Goal: Task Accomplishment & Management: Complete application form

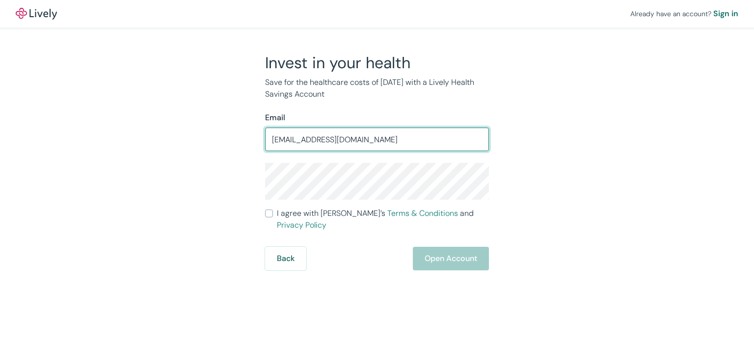
type input "drstec@charter.net"
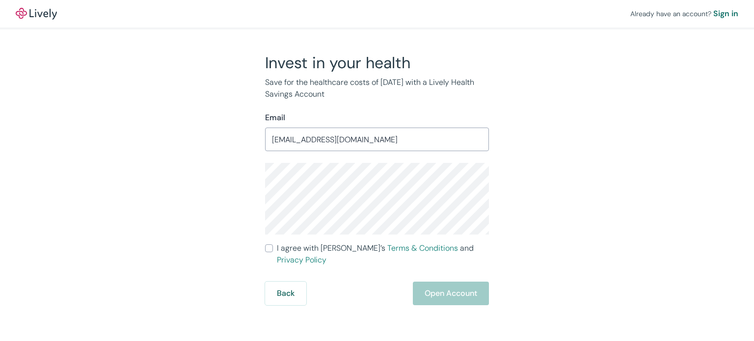
click at [319, 247] on span "I agree with Lively’s Terms & Conditions and Privacy Policy" at bounding box center [383, 255] width 212 height 24
click at [273, 247] on input "I agree with Lively’s Terms & Conditions and Privacy Policy" at bounding box center [269, 249] width 8 height 8
checkbox input "true"
click at [635, 108] on div "Already have an account? Sign in Invest in your health Save for the healthcare …" at bounding box center [377, 152] width 754 height 305
click at [651, 80] on div "Already have an account? Sign in Invest in your health Save for the healthcare …" at bounding box center [377, 152] width 754 height 305
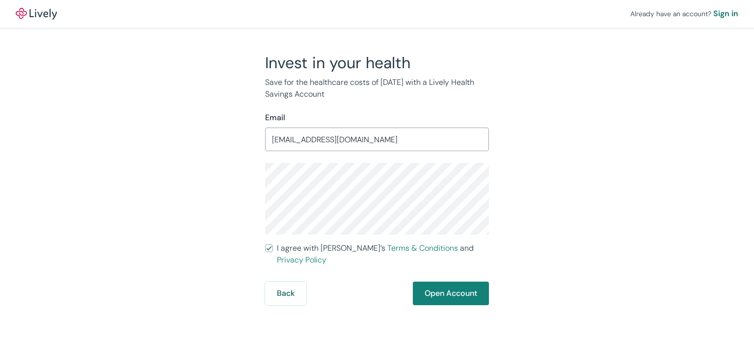
drag, startPoint x: 536, startPoint y: 84, endPoint x: 535, endPoint y: 109, distance: 25.1
click at [536, 84] on div "Invest in your health Save for the healthcare costs of tomorrow with a Lively H…" at bounding box center [371, 179] width 471 height 252
click at [458, 282] on button "Open Account" at bounding box center [451, 294] width 76 height 24
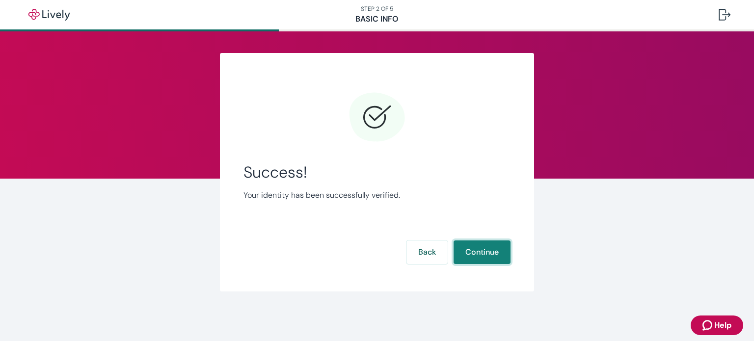
click at [471, 247] on button "Continue" at bounding box center [482, 253] width 57 height 24
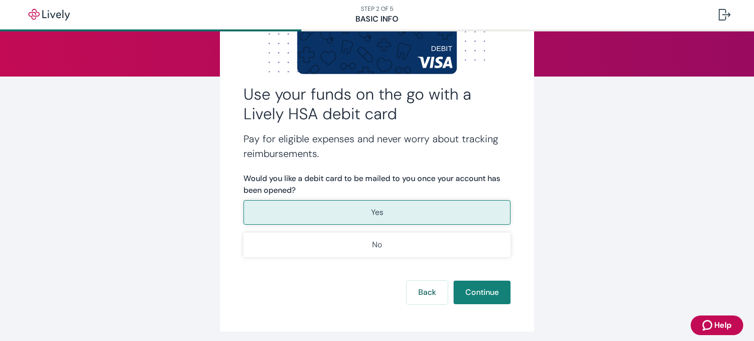
scroll to position [139, 0]
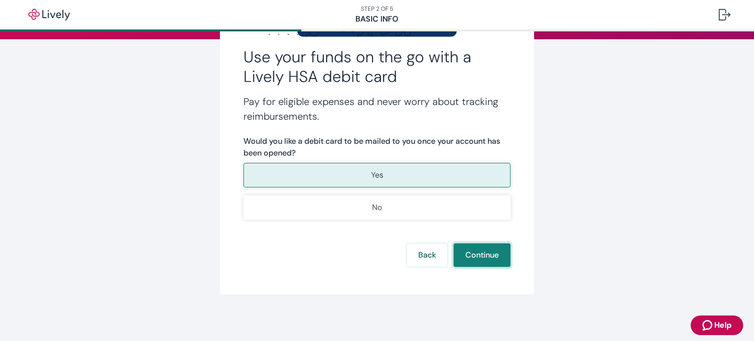
click at [464, 247] on button "Continue" at bounding box center [482, 256] width 57 height 24
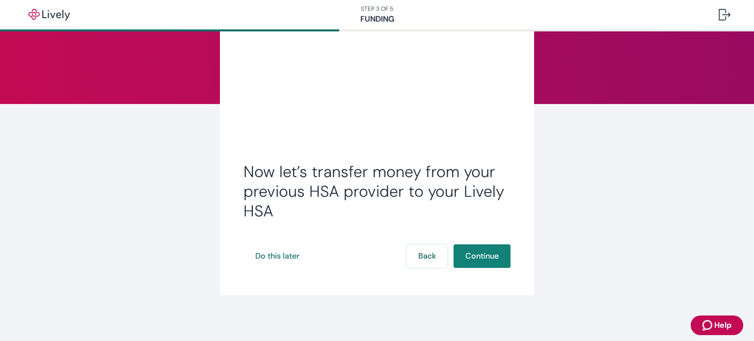
scroll to position [76, 0]
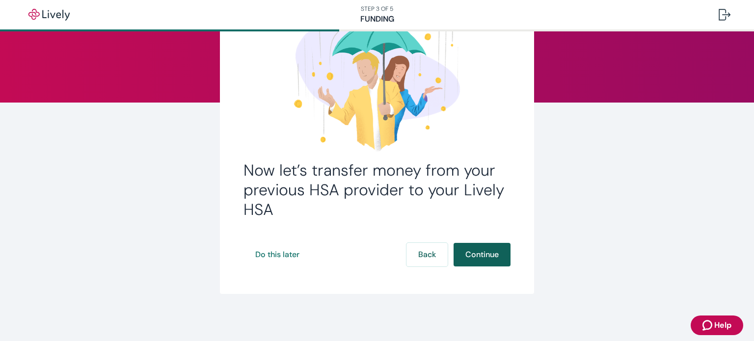
click at [486, 246] on button "Continue" at bounding box center [482, 255] width 57 height 24
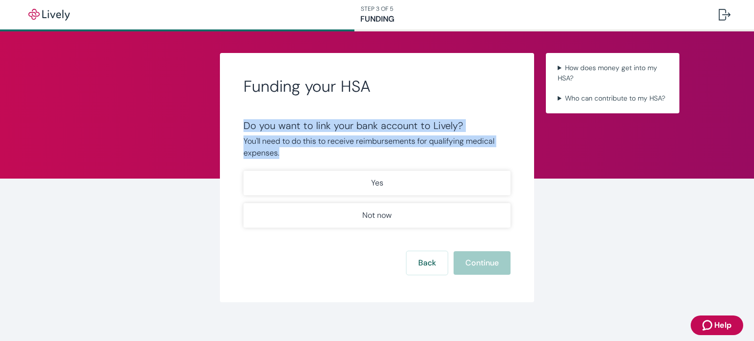
drag, startPoint x: 469, startPoint y: 151, endPoint x: 438, endPoint y: 71, distance: 86.0
click at [438, 71] on div "Funding your HSA Do you want to link your bank account to Lively? You'll need t…" at bounding box center [377, 177] width 314 height 249
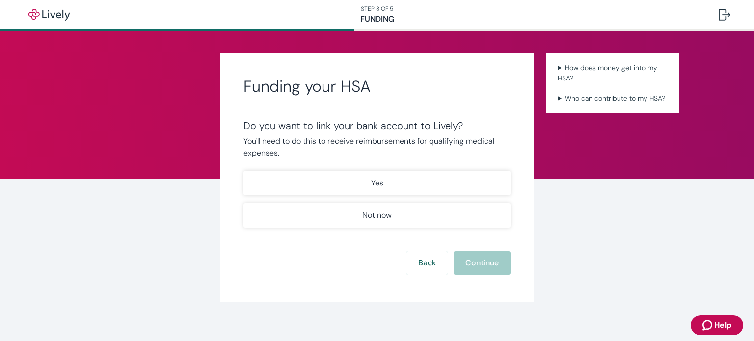
click at [613, 194] on div "Funding your HSA Do you want to link your bank account to Lively? You'll need t…" at bounding box center [377, 190] width 754 height 318
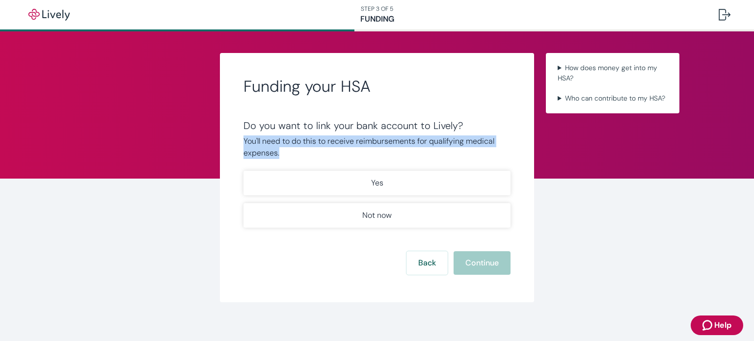
drag, startPoint x: 242, startPoint y: 142, endPoint x: 277, endPoint y: 155, distance: 37.6
click at [277, 155] on p "You'll need to do this to receive reimbursements for qualifying medical expense…" at bounding box center [377, 148] width 267 height 24
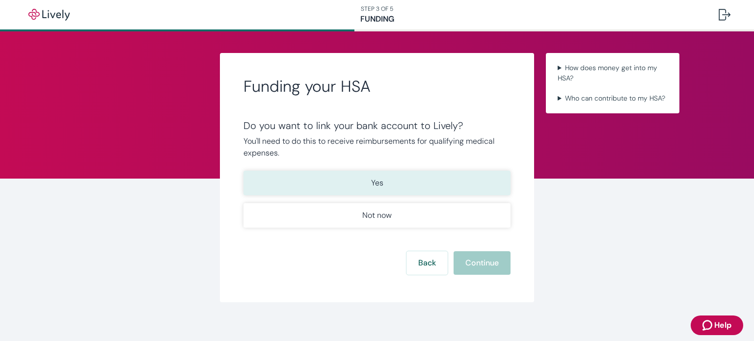
click at [436, 178] on button "Yes" at bounding box center [377, 183] width 267 height 25
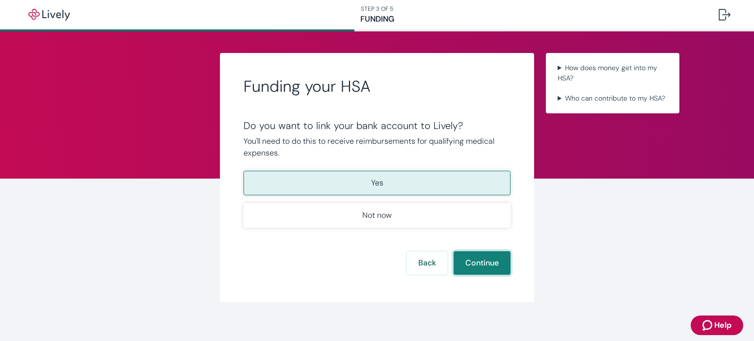
click at [479, 258] on button "Continue" at bounding box center [482, 263] width 57 height 24
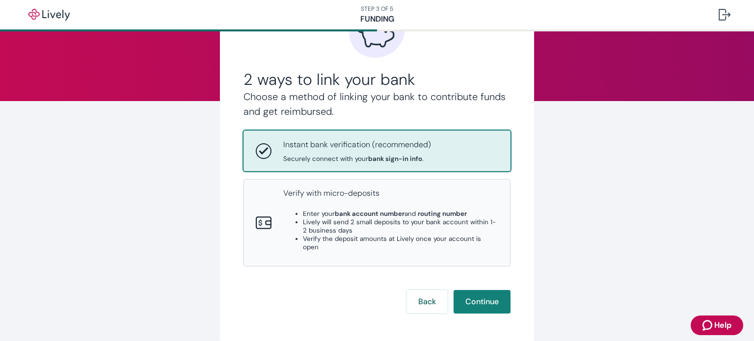
scroll to position [117, 0]
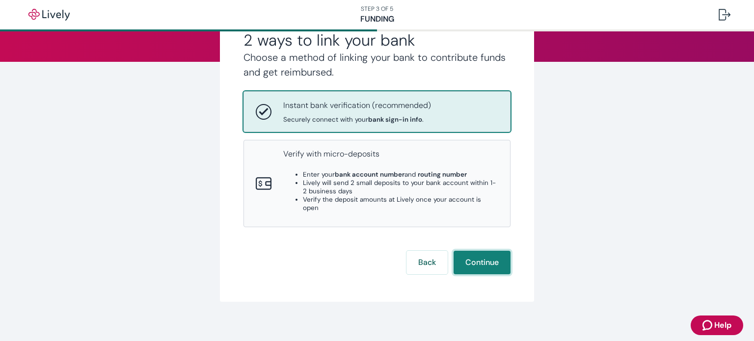
click at [475, 251] on button "Continue" at bounding box center [482, 263] width 57 height 24
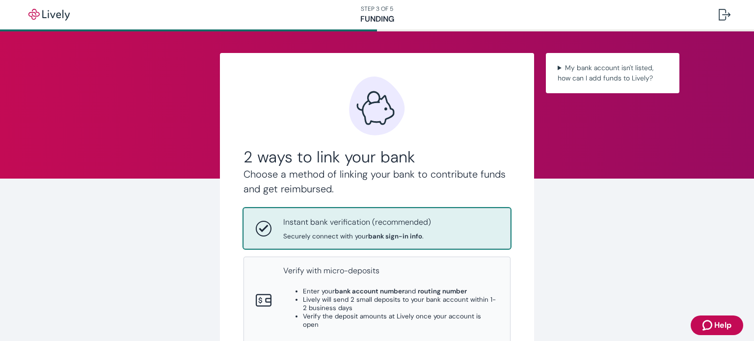
scroll to position [117, 0]
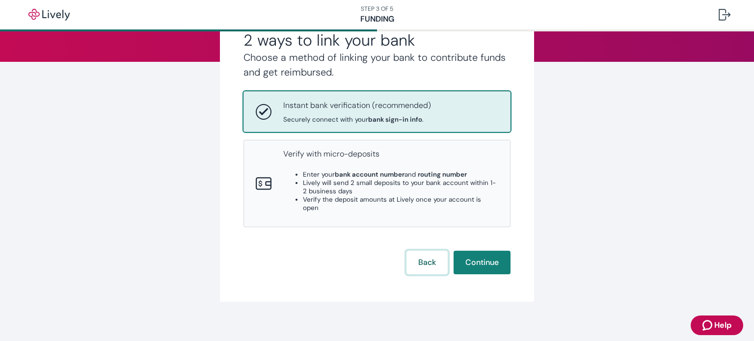
click at [423, 253] on button "Back" at bounding box center [427, 263] width 41 height 24
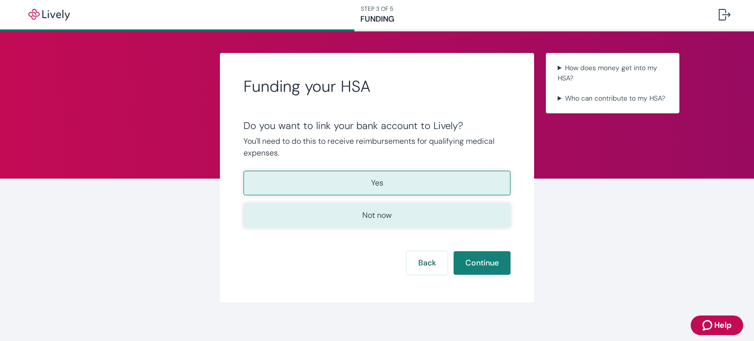
click at [434, 221] on button "Not now" at bounding box center [377, 215] width 267 height 25
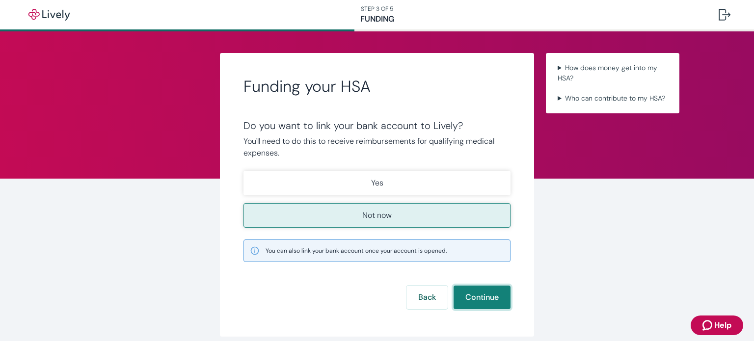
click at [476, 299] on button "Continue" at bounding box center [482, 298] width 57 height 24
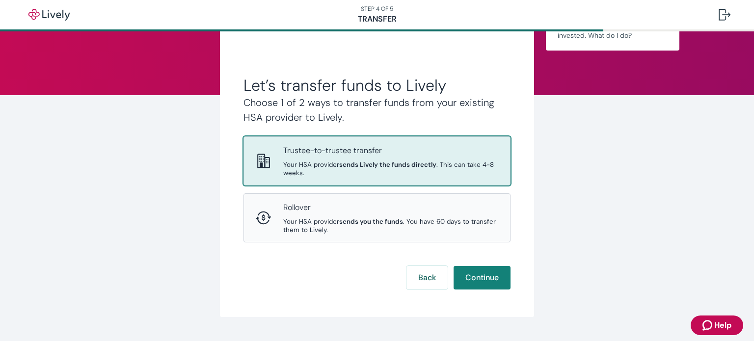
scroll to position [98, 0]
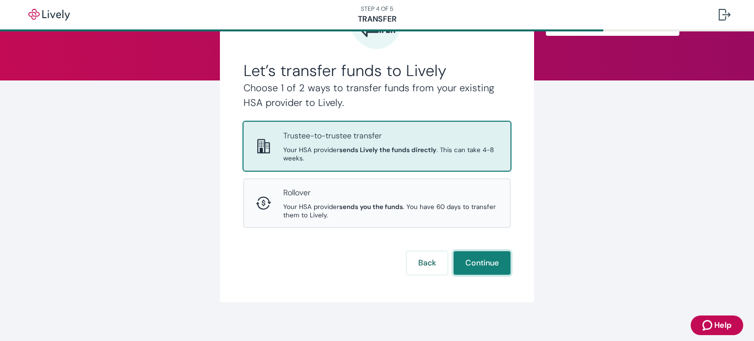
click at [486, 269] on button "Continue" at bounding box center [482, 263] width 57 height 24
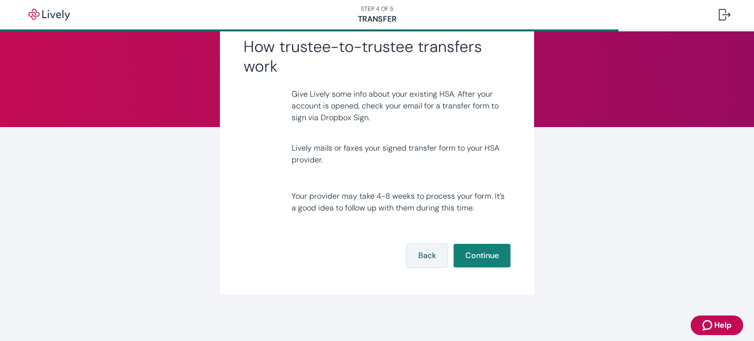
scroll to position [53, 0]
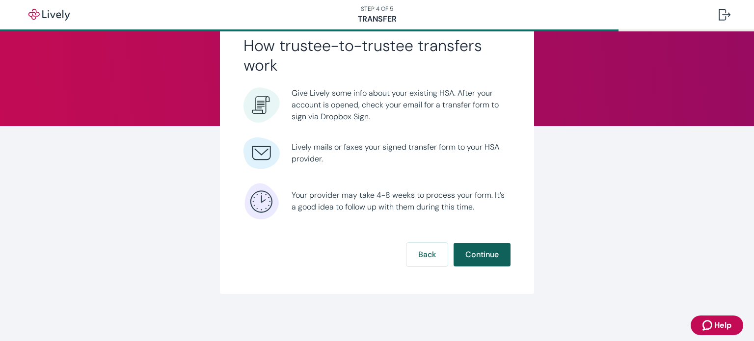
click at [474, 253] on button "Continue" at bounding box center [482, 255] width 57 height 24
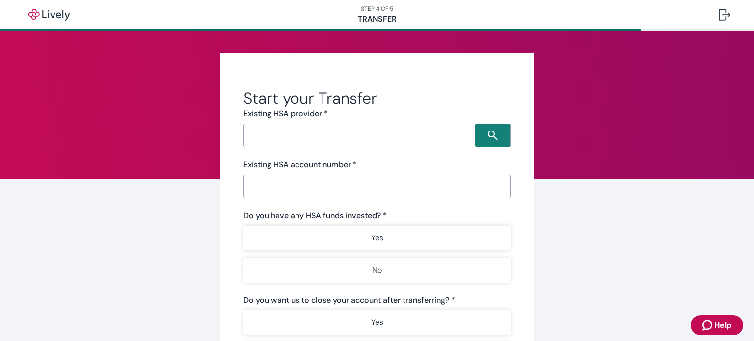
click at [329, 141] on input "Search input" at bounding box center [361, 136] width 229 height 14
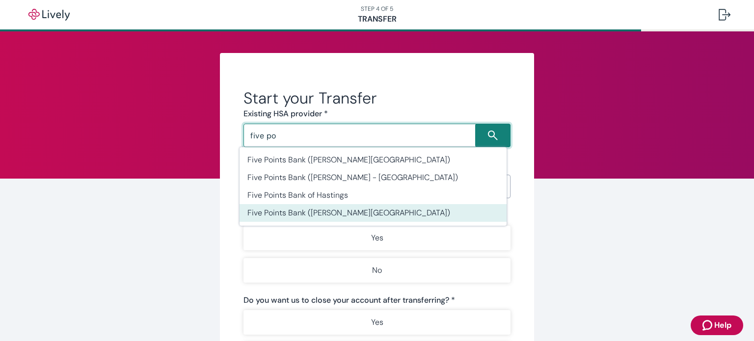
click at [388, 212] on li "Five Points Bank ([PERSON_NAME][GEOGRAPHIC_DATA])" at bounding box center [373, 213] width 267 height 18
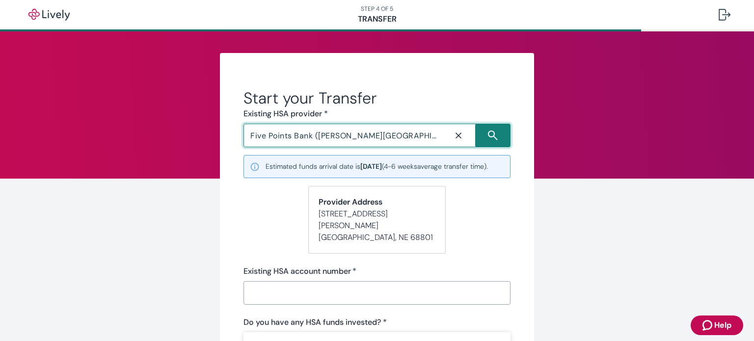
type input "Five Points Bank ([PERSON_NAME][GEOGRAPHIC_DATA])"
click at [400, 104] on h2 "Start your Transfer" at bounding box center [377, 98] width 267 height 20
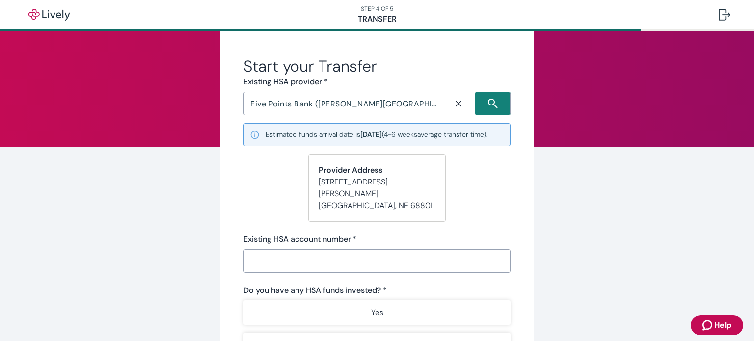
scroll to position [49, 0]
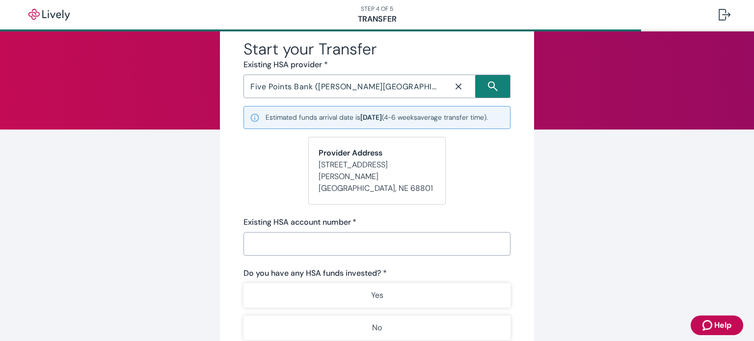
drag, startPoint x: 355, startPoint y: 120, endPoint x: 396, endPoint y: 115, distance: 42.0
click at [396, 115] on small "Estimated funds arrival date is [DATE] ( 4-6 weeks average transfer time)." at bounding box center [377, 117] width 222 height 10
click at [458, 185] on form "Start your Transfer Existing HSA provider * Five Points Bank ([PERSON_NAME][GEO…" at bounding box center [377, 276] width 267 height 474
click at [490, 242] on body "STEP 4 OF 5 Transfer Start your Transfer Existing HSA provider * Five Points Ba…" at bounding box center [377, 170] width 754 height 341
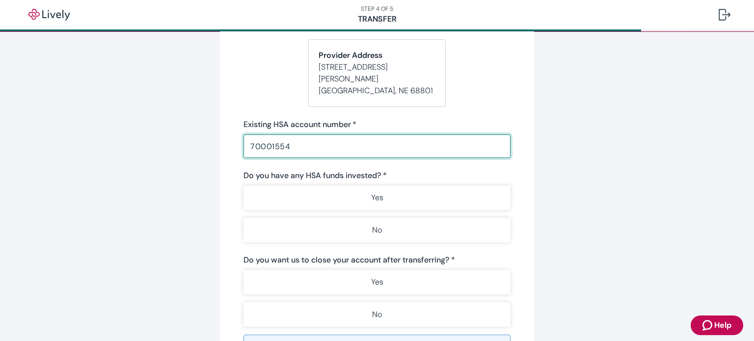
scroll to position [147, 0]
type input "70001554"
click at [387, 247] on form "Start your Transfer Existing HSA provider * Five Points Bank ([PERSON_NAME][GEO…" at bounding box center [377, 178] width 267 height 474
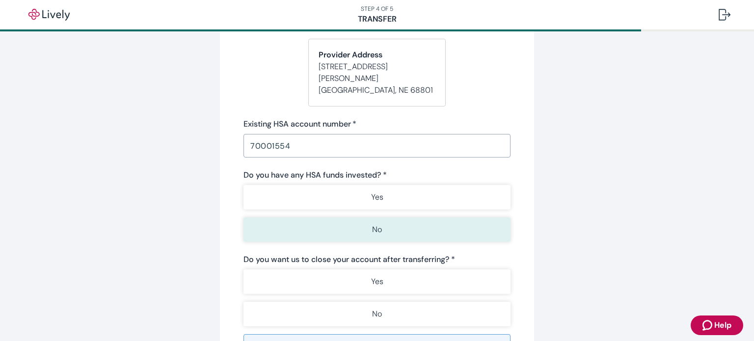
click at [398, 233] on button "No" at bounding box center [377, 230] width 267 height 25
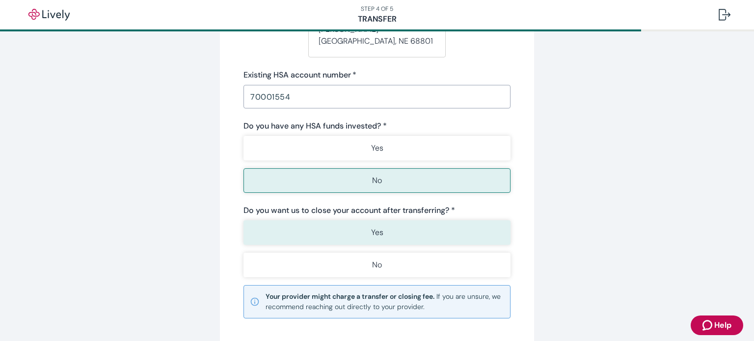
click at [439, 222] on button "Yes" at bounding box center [377, 232] width 267 height 25
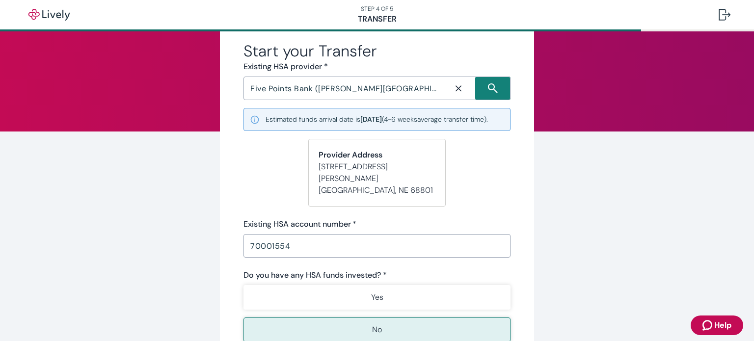
scroll to position [293, 0]
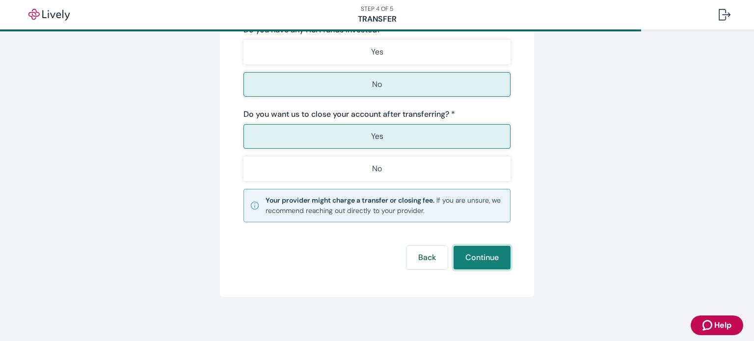
click at [505, 253] on button "Continue" at bounding box center [482, 258] width 57 height 24
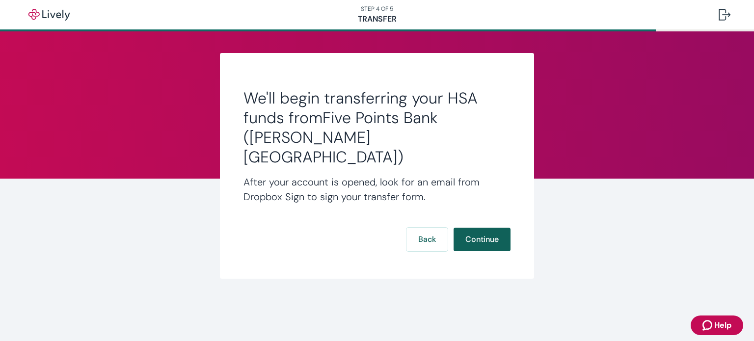
click at [484, 228] on button "Continue" at bounding box center [482, 240] width 57 height 24
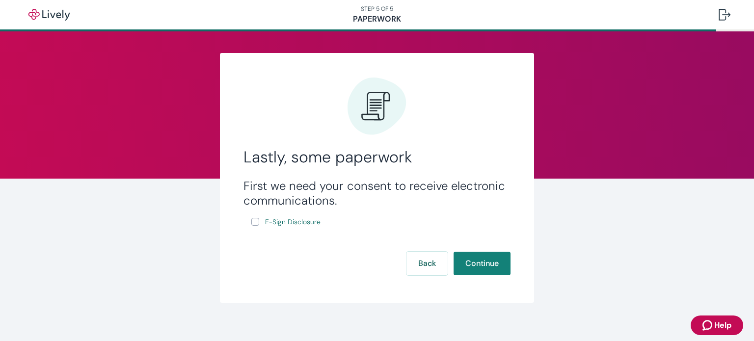
click at [254, 221] on input "E-Sign Disclosure" at bounding box center [255, 222] width 8 height 8
checkbox input "true"
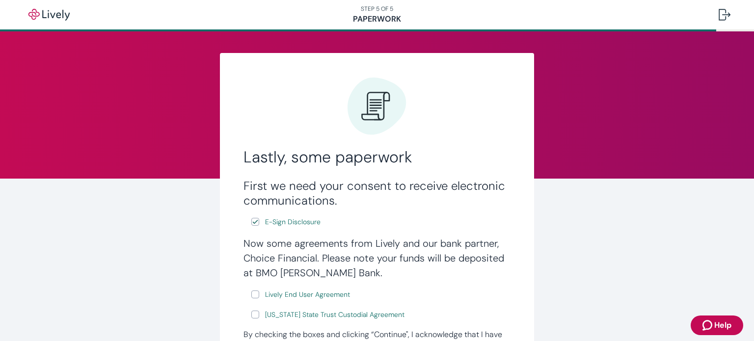
scroll to position [134, 0]
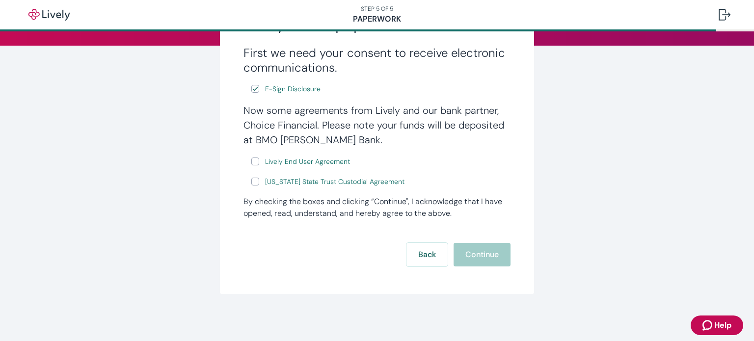
click at [251, 161] on input "Lively End User Agreement" at bounding box center [255, 162] width 8 height 8
checkbox input "true"
drag, startPoint x: 249, startPoint y: 184, endPoint x: 255, endPoint y: 186, distance: 5.9
click at [251, 184] on input "[US_STATE] State Trust Custodial Agreement" at bounding box center [255, 182] width 8 height 8
checkbox input "true"
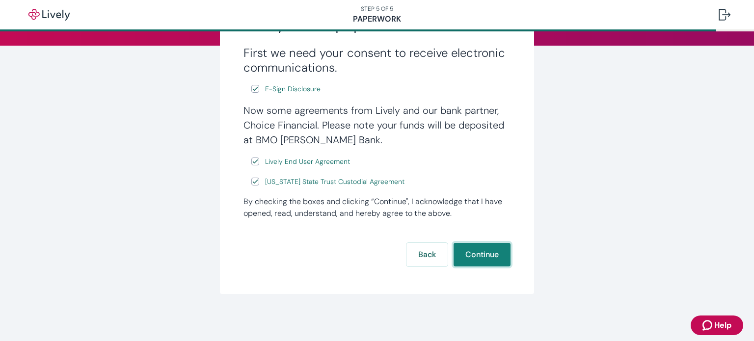
click at [481, 252] on button "Continue" at bounding box center [482, 255] width 57 height 24
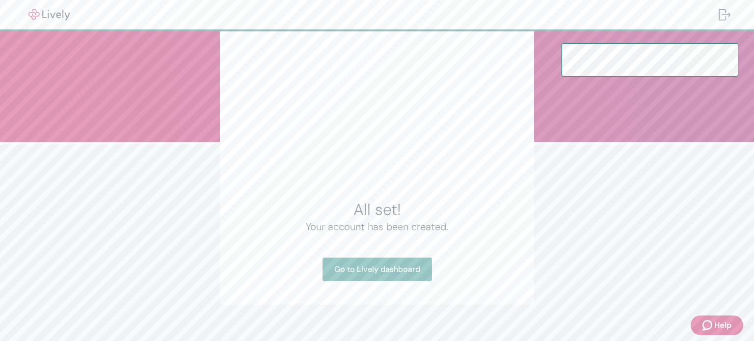
scroll to position [48, 0]
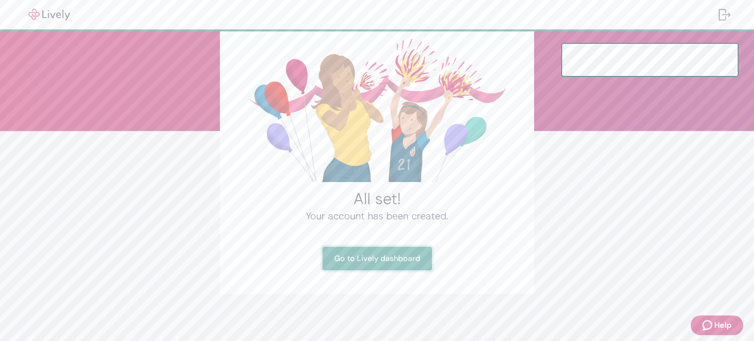
click at [414, 256] on link "Go to Lively dashboard" at bounding box center [378, 259] width 110 height 24
